Goal: Information Seeking & Learning: Understand process/instructions

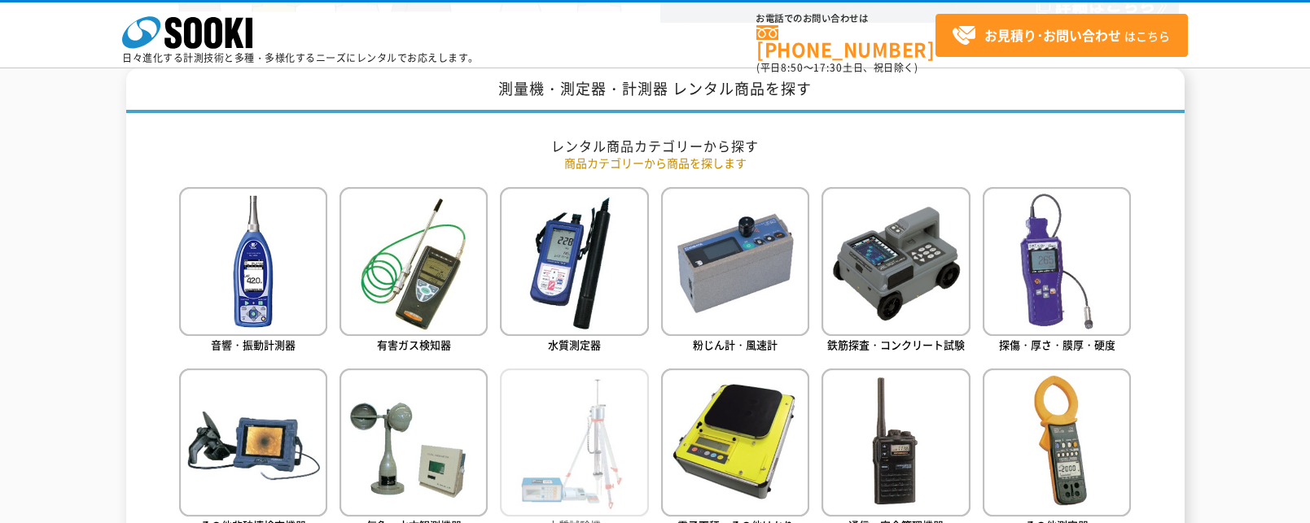
scroll to position [651, 0]
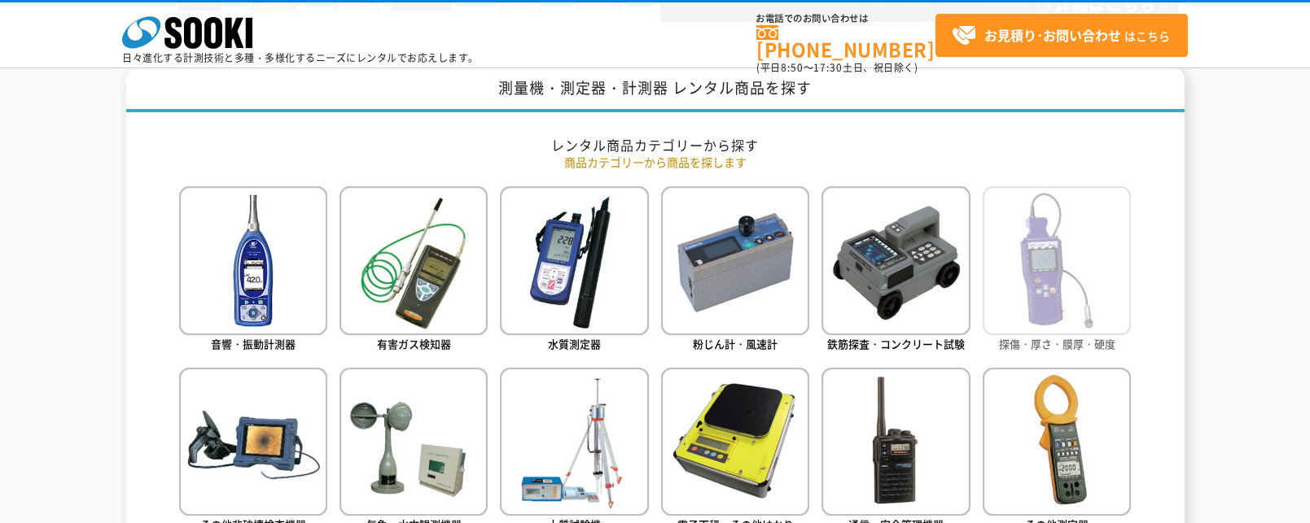
click at [1109, 306] on img at bounding box center [1056, 260] width 148 height 148
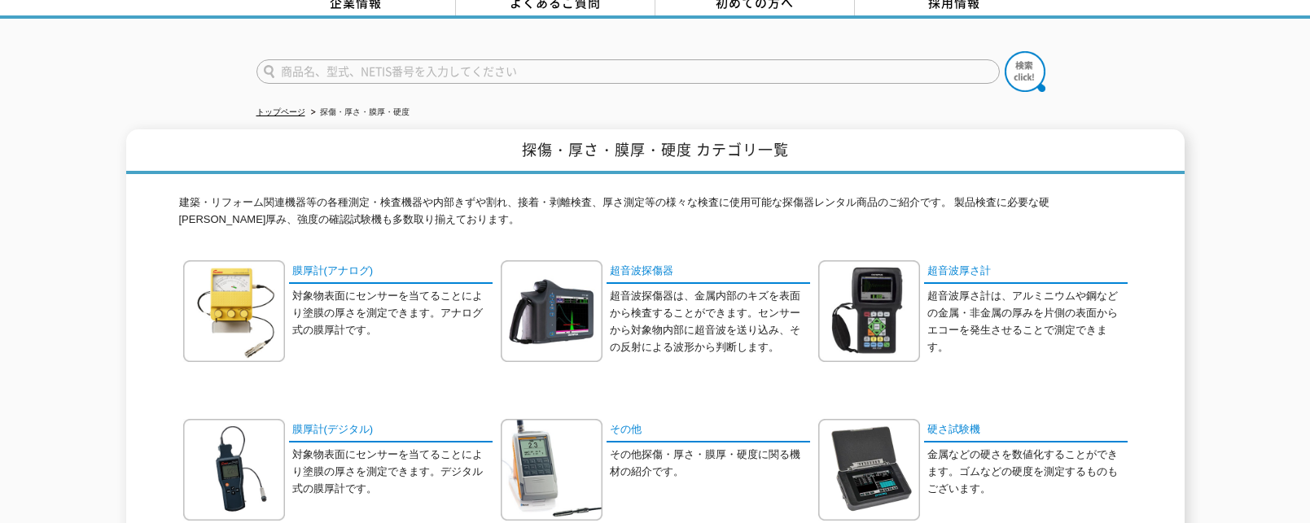
scroll to position [163, 0]
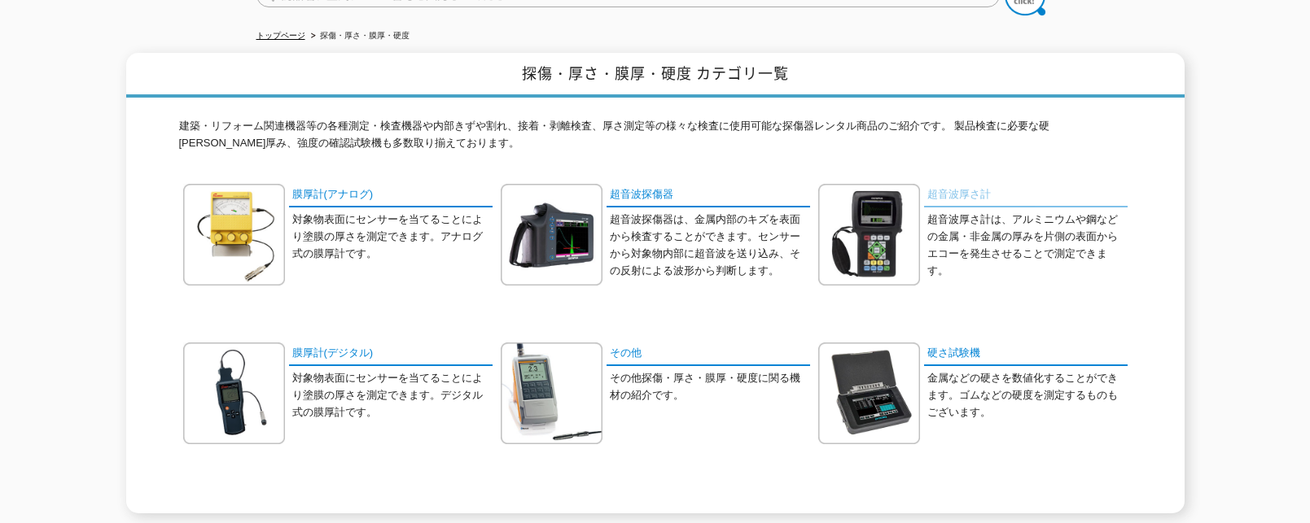
click at [958, 184] on link "超音波厚さ計" at bounding box center [1025, 196] width 203 height 24
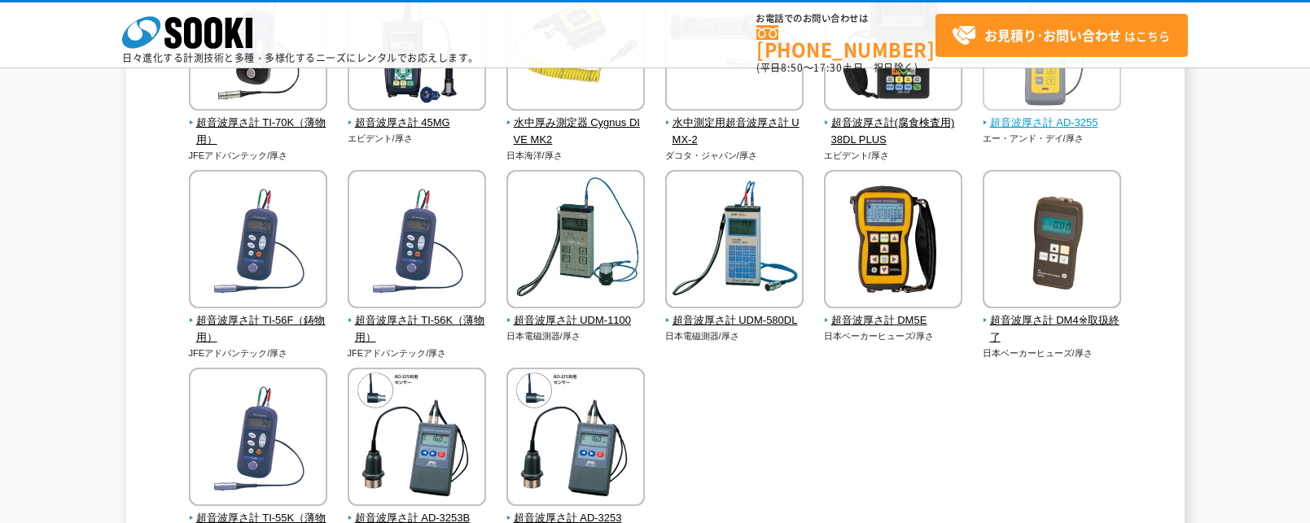
scroll to position [163, 0]
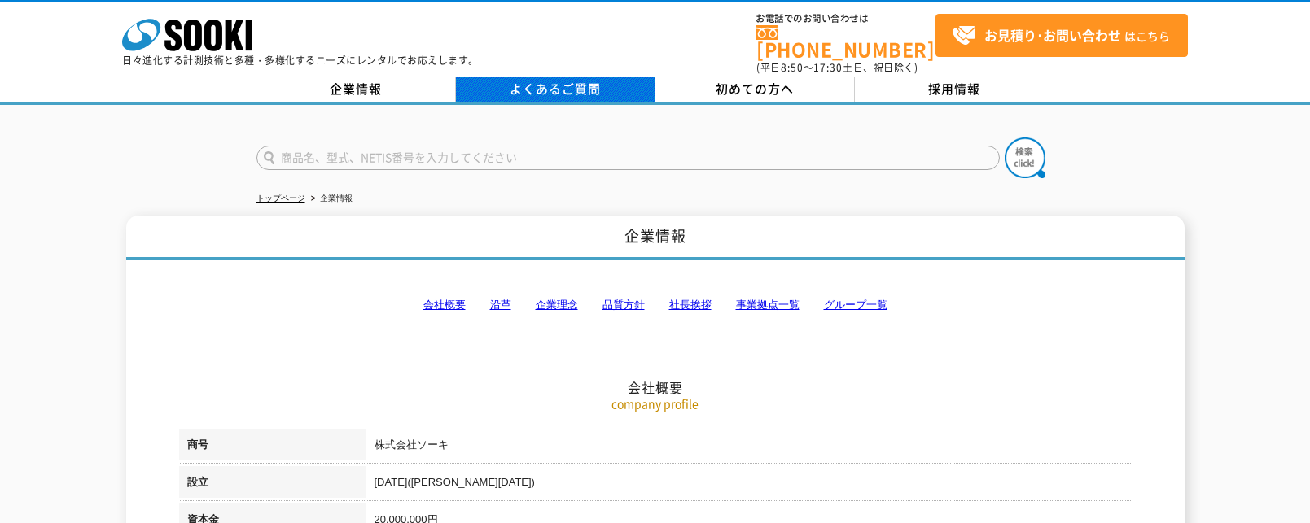
click at [536, 83] on link "よくあるご質問" at bounding box center [555, 89] width 199 height 24
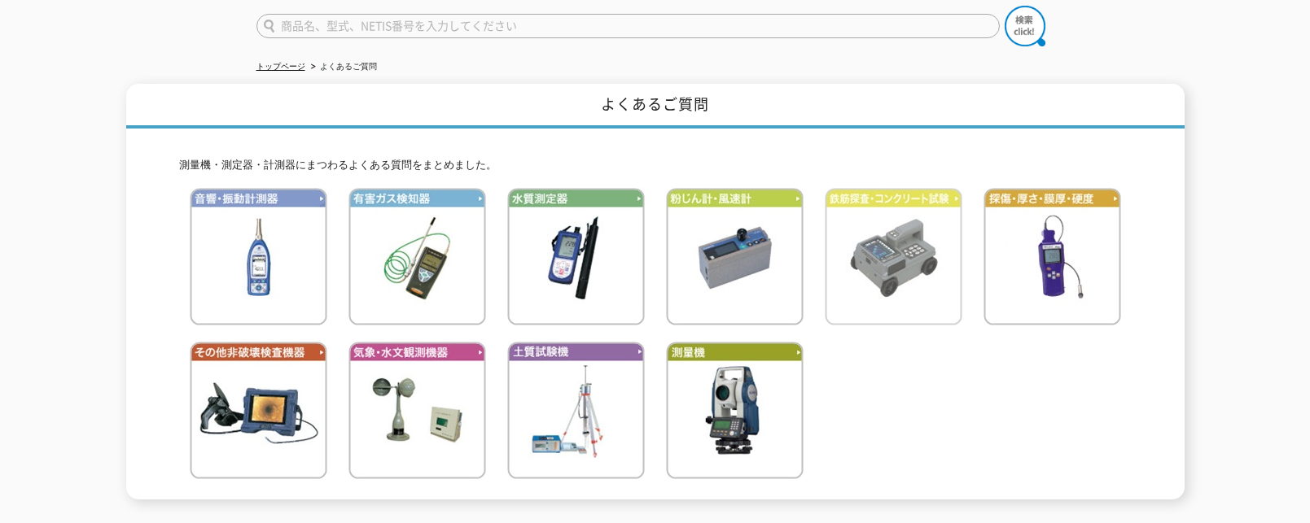
scroll to position [85, 0]
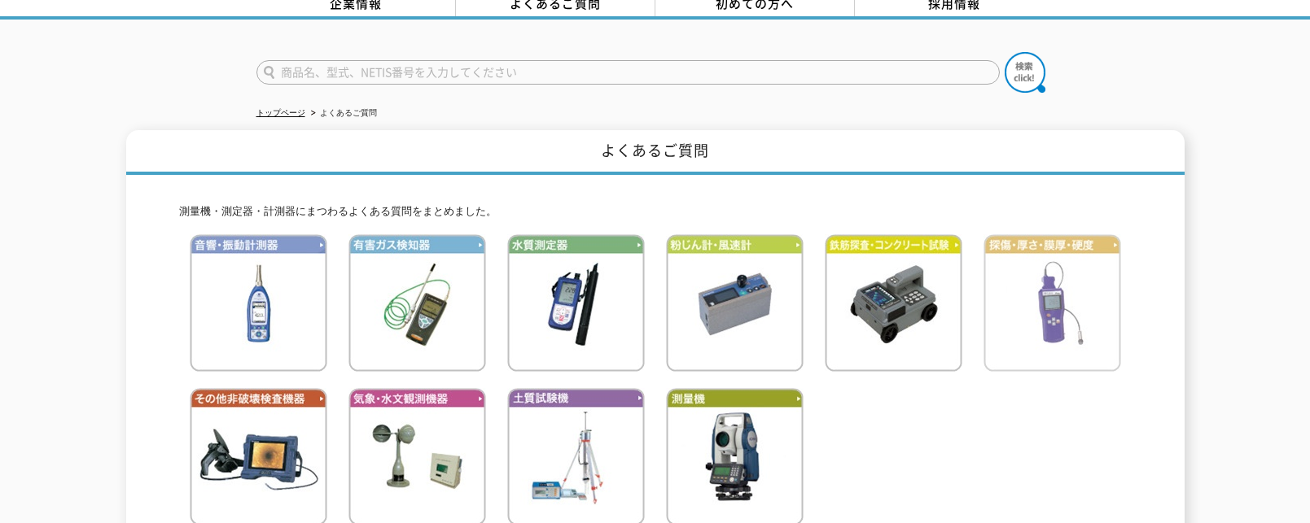
click at [1095, 310] on img at bounding box center [1052, 303] width 138 height 138
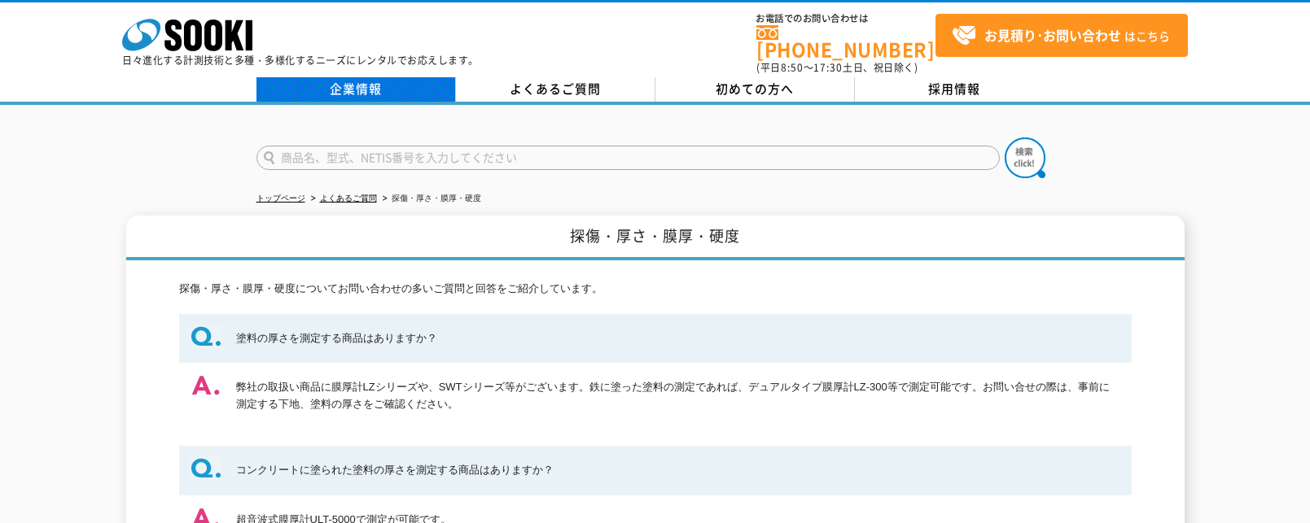
click at [374, 87] on link "企業情報" at bounding box center [355, 89] width 199 height 24
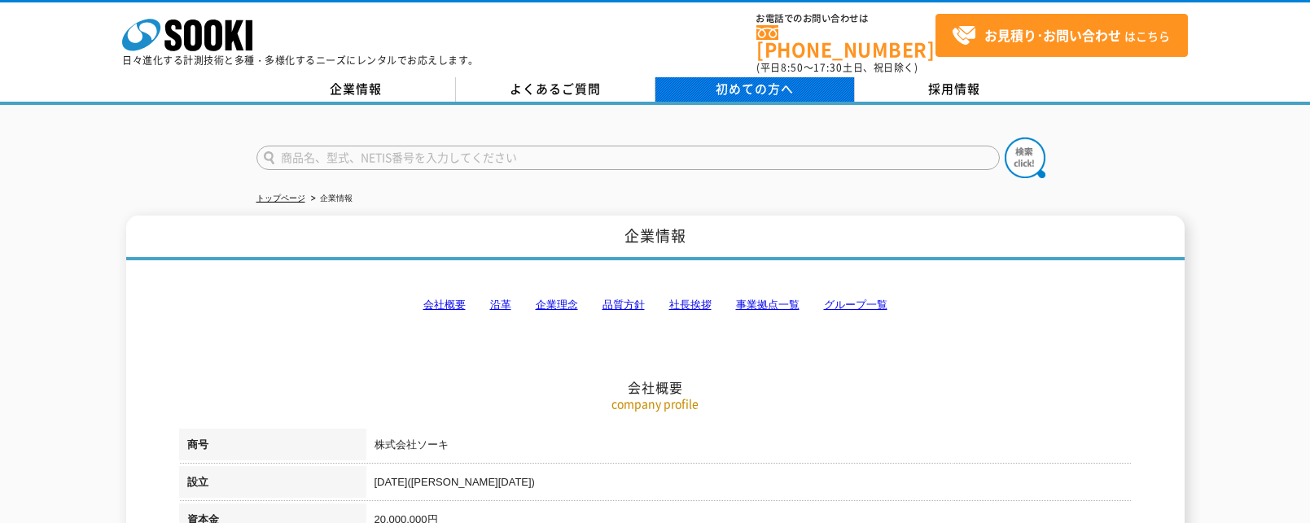
click at [786, 80] on span "初めての方へ" at bounding box center [754, 89] width 78 height 18
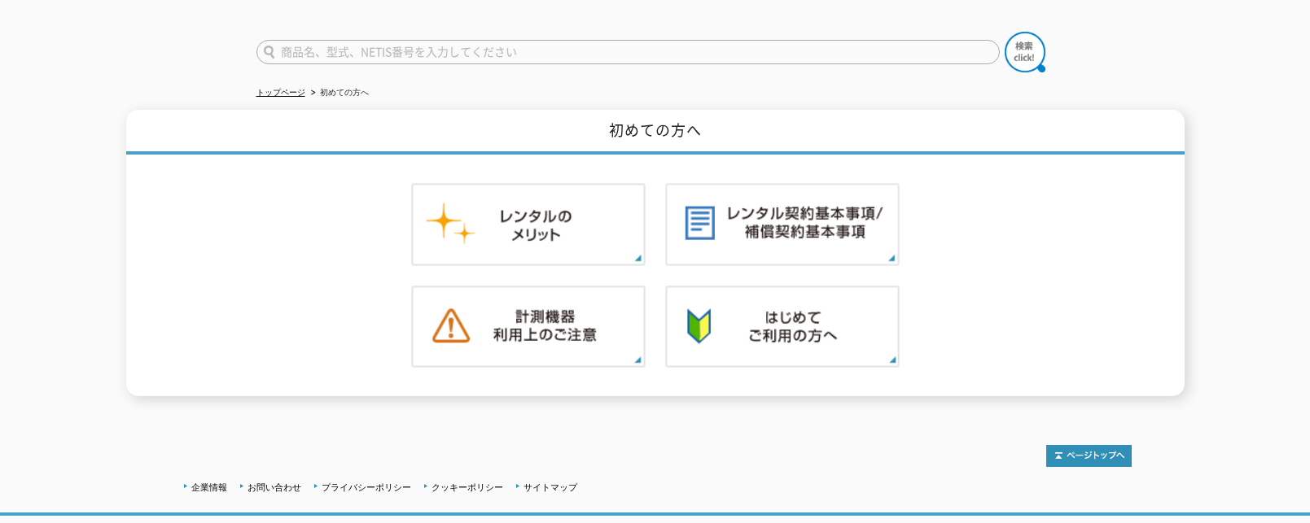
scroll to position [119, 0]
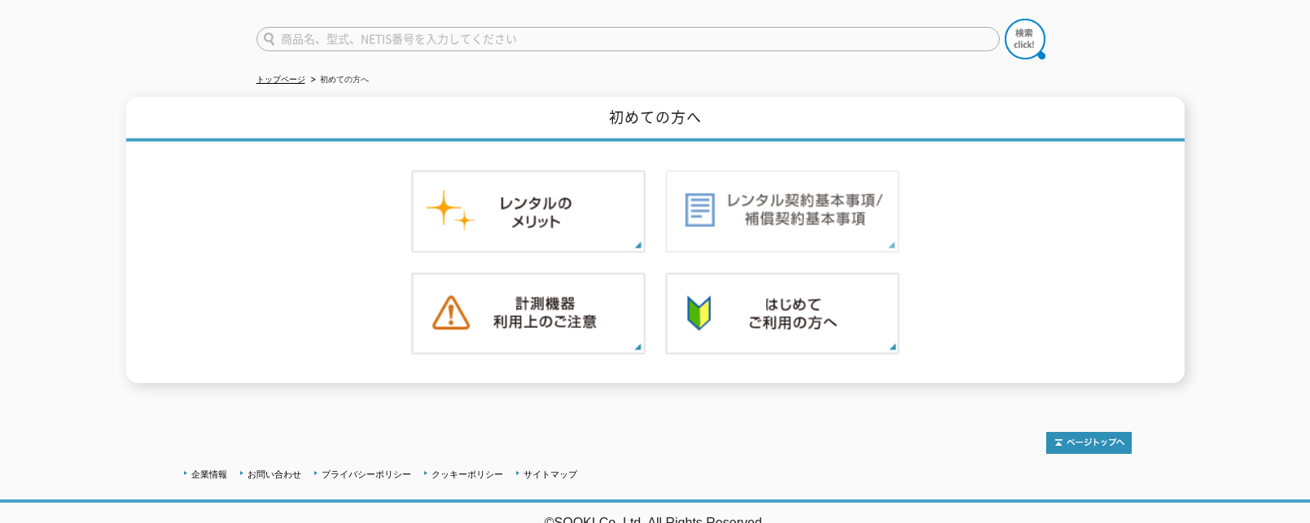
click at [797, 231] on img at bounding box center [782, 211] width 234 height 83
click at [818, 292] on img at bounding box center [782, 314] width 234 height 83
